Goal: Find specific page/section: Find specific page/section

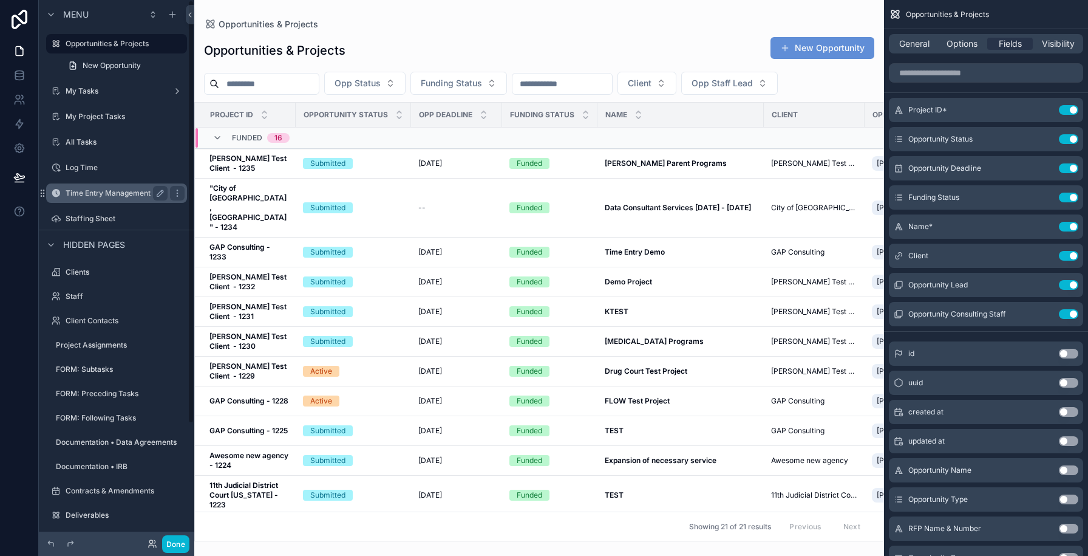
click at [132, 194] on label "Time Entry Management" at bounding box center [114, 193] width 97 height 10
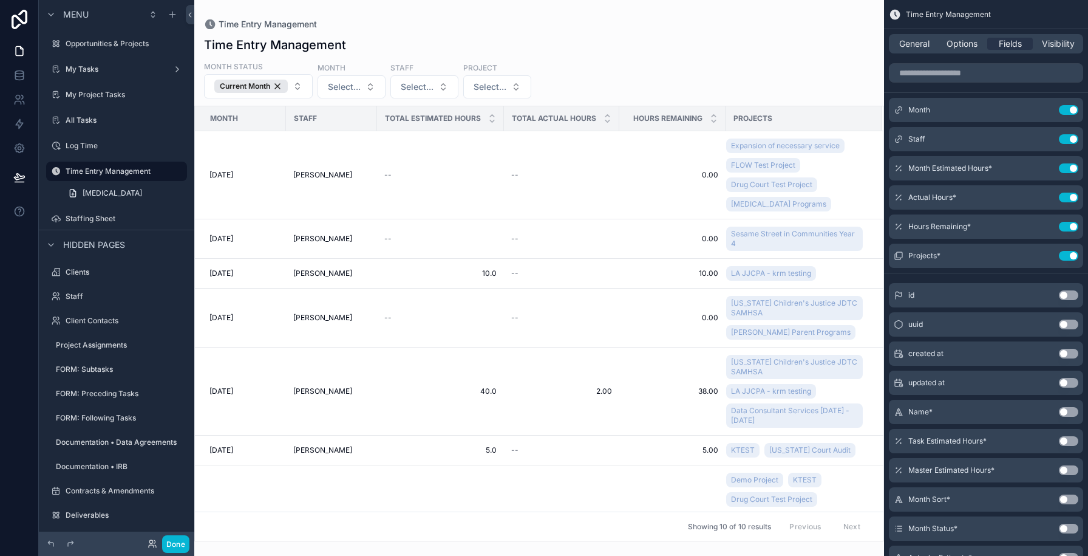
click at [423, 193] on div "scrollable content" at bounding box center [539, 278] width 690 height 556
click at [320, 183] on td "[PERSON_NAME]" at bounding box center [331, 175] width 91 height 88
click at [332, 152] on td "[PERSON_NAME]" at bounding box center [331, 175] width 91 height 88
click at [295, 196] on td "[PERSON_NAME]" at bounding box center [331, 175] width 91 height 88
click at [182, 541] on button "Done" at bounding box center [175, 544] width 27 height 18
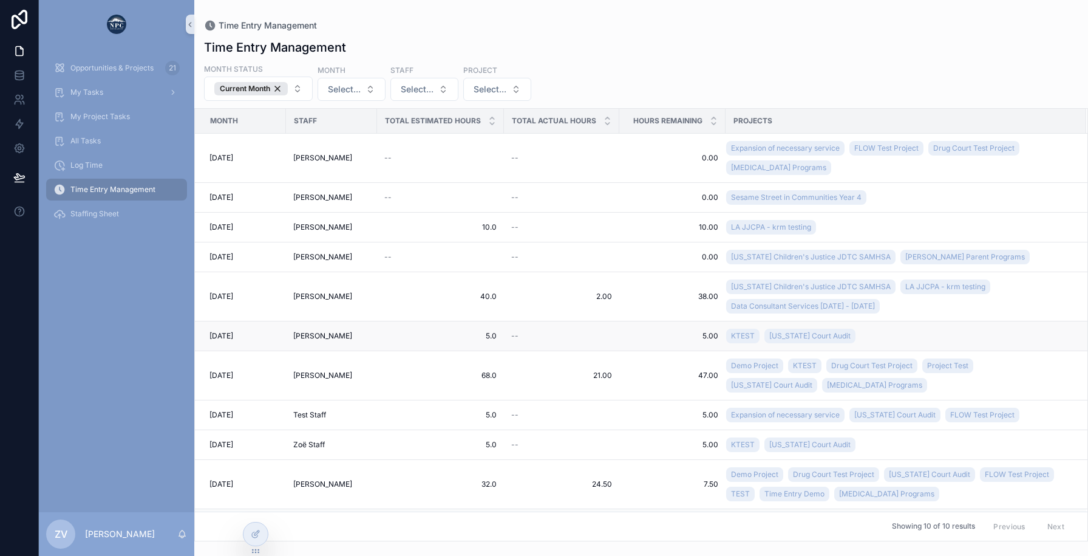
click at [340, 327] on td "[PERSON_NAME]" at bounding box center [331, 336] width 91 height 30
click at [353, 335] on div "[PERSON_NAME]" at bounding box center [331, 336] width 77 height 10
